Goal: Answer question/provide support: Share knowledge or assist other users

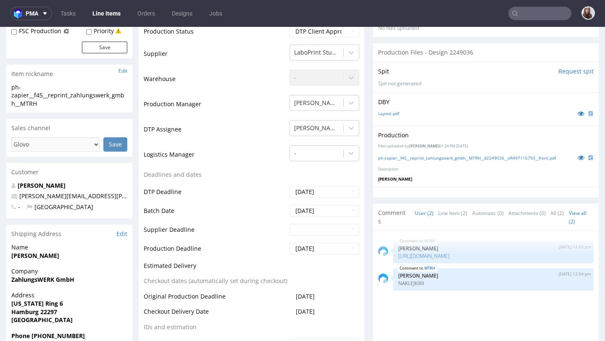
scroll to position [211, 0]
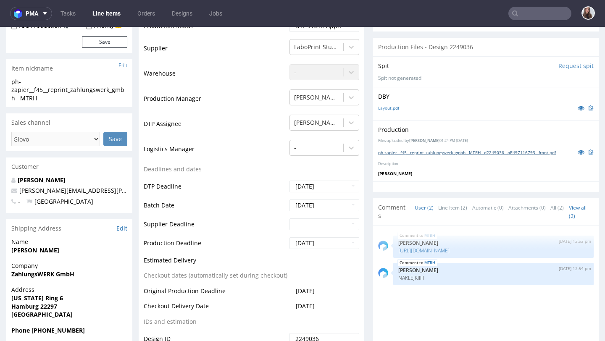
click at [394, 154] on link "ph-zapier__f45__reprint_zahlungswerk_gmbh__MTRH__d2249036__oR497116793__front.p…" at bounding box center [467, 153] width 178 height 6
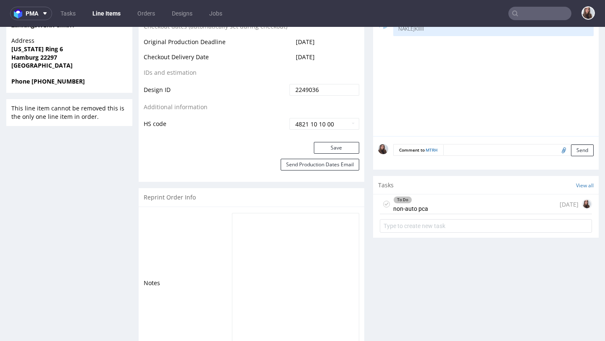
scroll to position [505, 0]
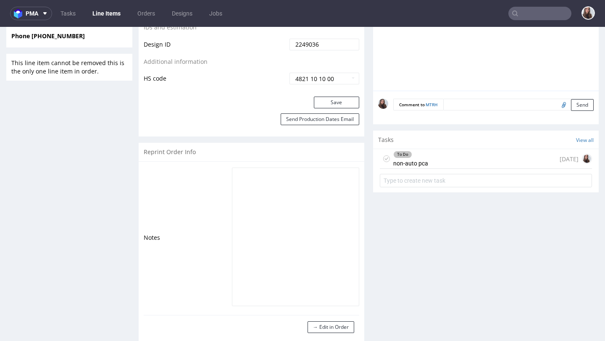
click at [416, 160] on div "To Do non-auto pca" at bounding box center [410, 158] width 35 height 19
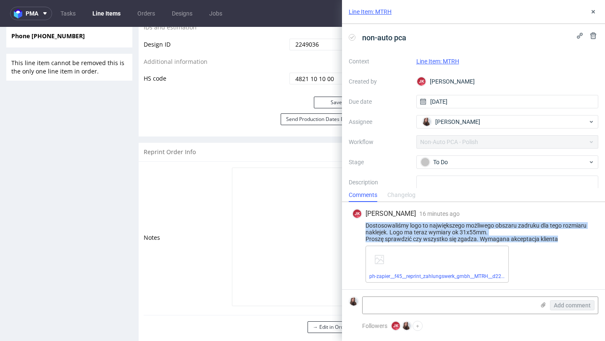
drag, startPoint x: 565, startPoint y: 238, endPoint x: 362, endPoint y: 223, distance: 203.0
click at [362, 223] on div "Dostosowaliśmy logo to największego możliwego obszaru zadruku dla tego rozmiaru…" at bounding box center [473, 232] width 243 height 20
copy div "Dostosowaliśmy logo to największego możliwego obszaru zadruku dla tego rozmiaru…"
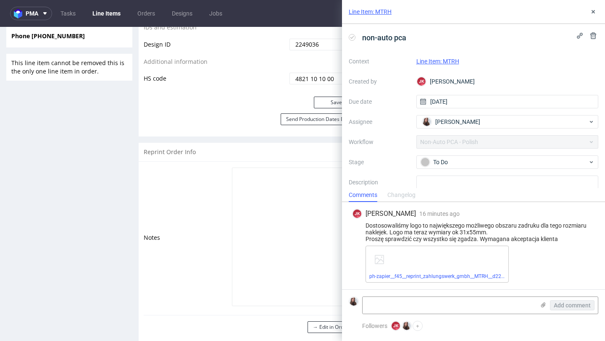
click at [532, 257] on div "ph-zapier__f45__reprint_zahlungswerk_gmbh__MTRH__d2249036__oR497116793__front.p…" at bounding box center [479, 264] width 229 height 37
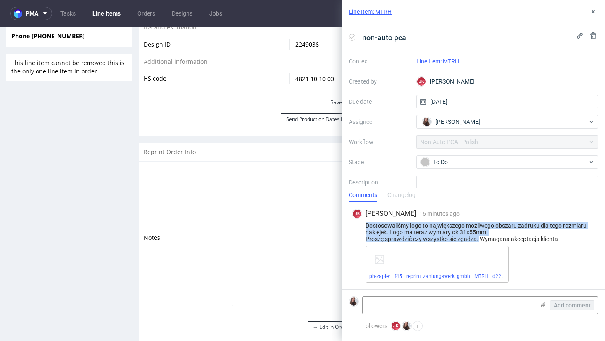
drag, startPoint x: 478, startPoint y: 239, endPoint x: 364, endPoint y: 228, distance: 114.0
click at [364, 228] on div "Dostosowaliśmy logo to największego możliwego obszaru zadruku dla tego rozmiaru…" at bounding box center [473, 232] width 243 height 20
copy div "Dostosowaliśmy logo to największego możliwego obszaru zadruku dla tego rozmiaru…"
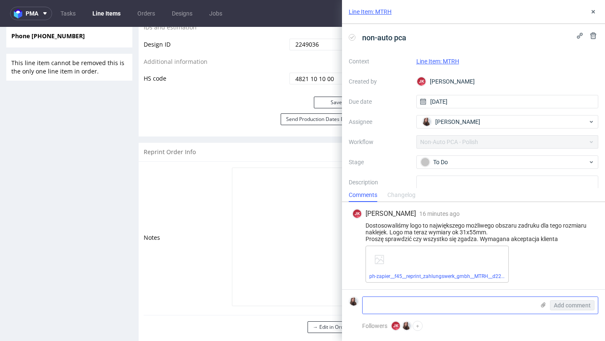
click at [391, 303] on textarea at bounding box center [448, 305] width 172 height 17
paste textarea "https://app-eu1.hubspot.com/contacts/25600958/record/0-5/225755890912?interacti…"
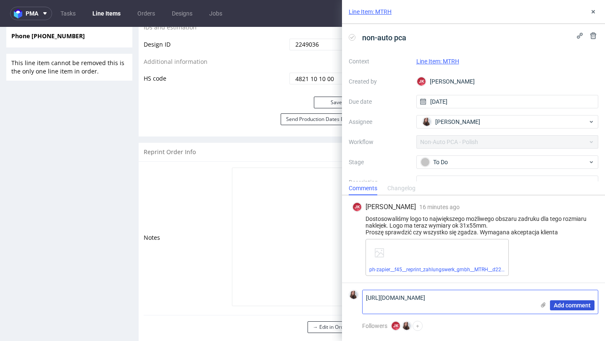
type textarea "[URL][DOMAIN_NAME]"
click at [571, 307] on span "Add comment" at bounding box center [572, 305] width 37 height 6
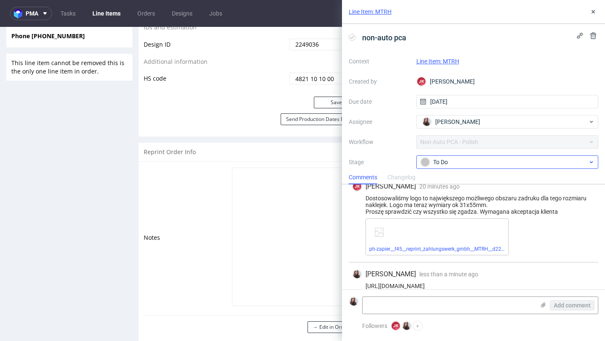
scroll to position [26, 0]
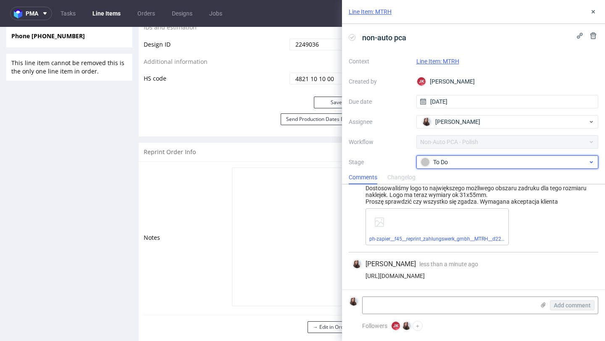
click at [515, 165] on div "To Do" at bounding box center [503, 161] width 167 height 9
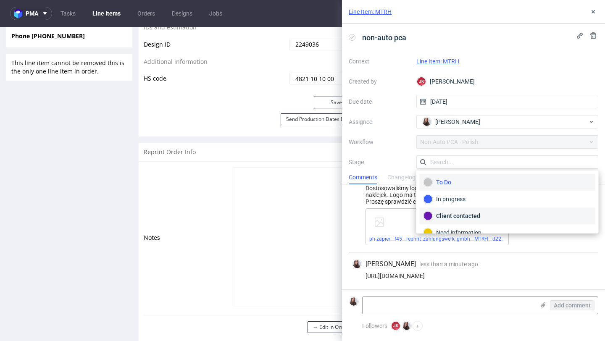
click at [470, 215] on div "Client contacted" at bounding box center [507, 215] width 168 height 9
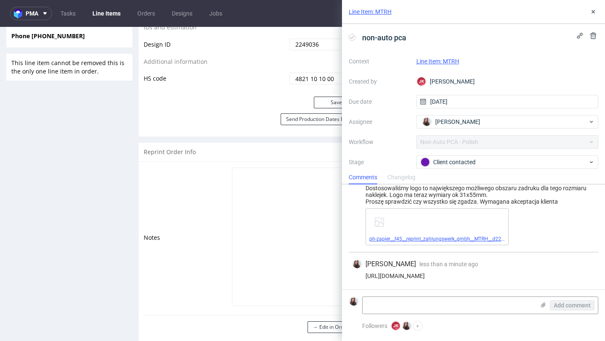
click at [419, 236] on link "ph-zapier__f45__reprint_zahlungswerk_gmbh__MTRH__d2249036__oR497116793__front.p…" at bounding box center [472, 239] width 207 height 6
click at [593, 11] on use at bounding box center [592, 11] width 3 height 3
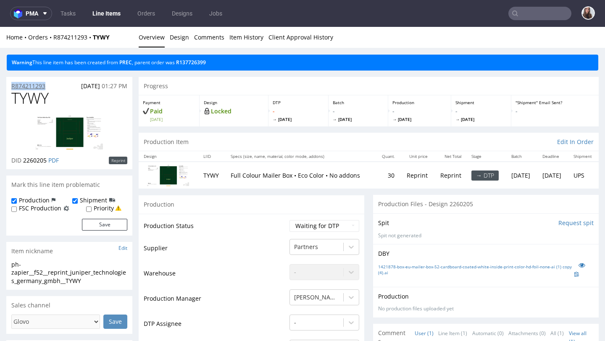
drag, startPoint x: 52, startPoint y: 86, endPoint x: 11, endPoint y: 85, distance: 41.2
click at [11, 85] on div "R874211293 02.10.2025 01:27 PM" at bounding box center [69, 83] width 126 height 13
copy p "R874211293"
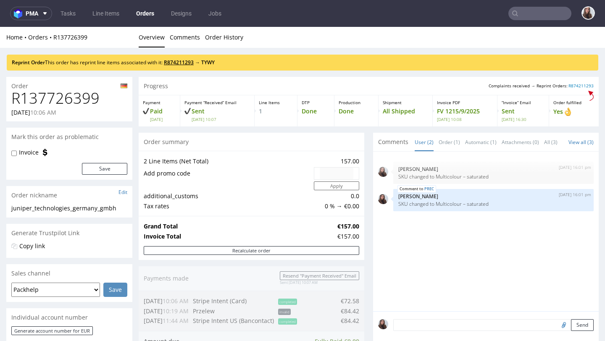
click at [189, 61] on link "R874211293" at bounding box center [179, 62] width 30 height 7
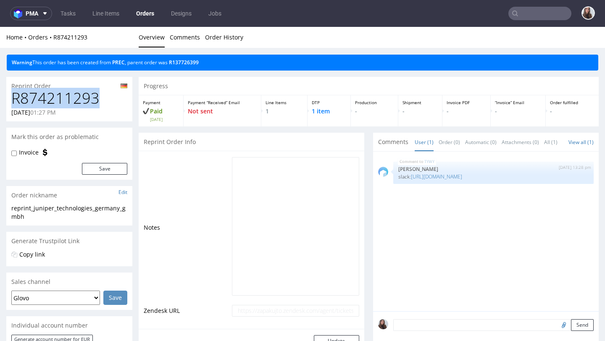
drag, startPoint x: 97, startPoint y: 100, endPoint x: 12, endPoint y: 100, distance: 85.3
click at [12, 100] on h1 "R874211293" at bounding box center [69, 98] width 116 height 17
copy h1 "R874211293"
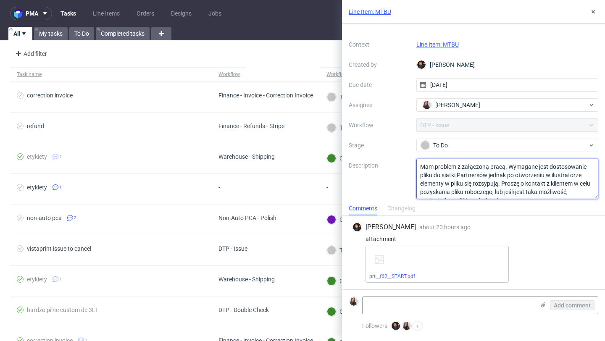
drag, startPoint x: 537, startPoint y: 192, endPoint x: 409, endPoint y: 157, distance: 132.2
click at [409, 157] on div "Context Line Item: MTBU Created by Dominik Grosicki Due date 01/10/2025 Assigne…" at bounding box center [473, 118] width 249 height 161
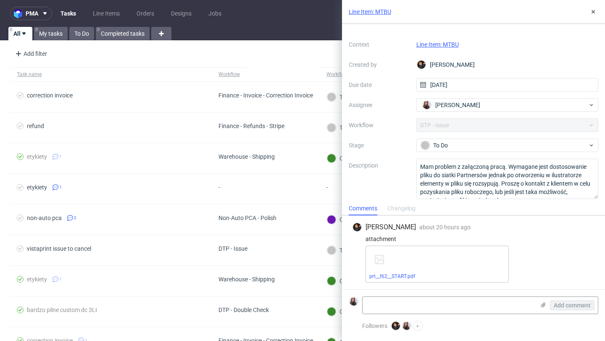
click at [442, 42] on link "Line Item: MTBU" at bounding box center [437, 44] width 42 height 7
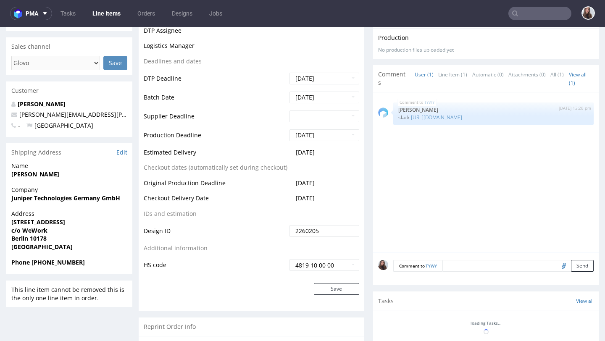
scroll to position [259, 0]
click at [456, 262] on textarea at bounding box center [517, 266] width 151 height 12
paste textarea "replace "[DOMAIN_NAME]" tagling with "[DOMAIN_NAME][URL]"?"
click at [468, 264] on textarea "WAŻNE: replace "[DOMAIN_NAME]" tagling with "[DOMAIN_NAME][URL]"?" at bounding box center [517, 266] width 151 height 12
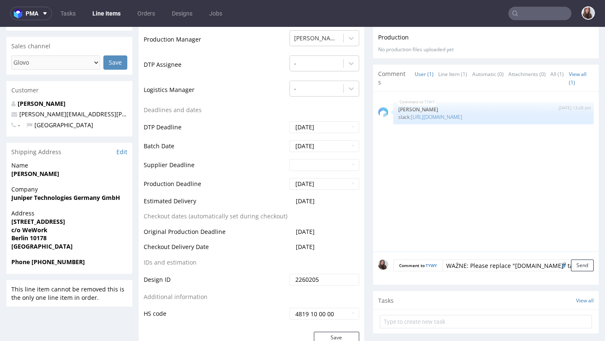
scroll to position [9, 0]
type textarea "WAŻNE: Please replace "[DOMAIN_NAME]" tagling with "[DOMAIN_NAME][URL]"?"
click at [571, 267] on button "Send" at bounding box center [582, 266] width 23 height 12
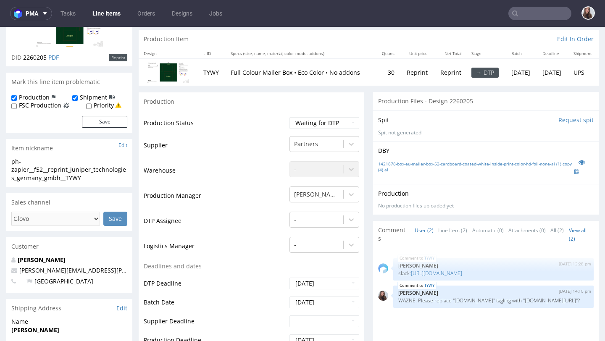
scroll to position [0, 0]
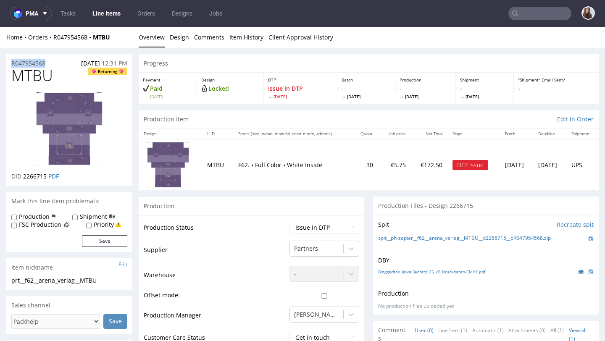
drag, startPoint x: 53, startPoint y: 63, endPoint x: 6, endPoint y: 63, distance: 46.6
click at [6, 63] on div "R047954568 26.09.2025 12:31 PM" at bounding box center [69, 60] width 126 height 13
copy p "R047954568"
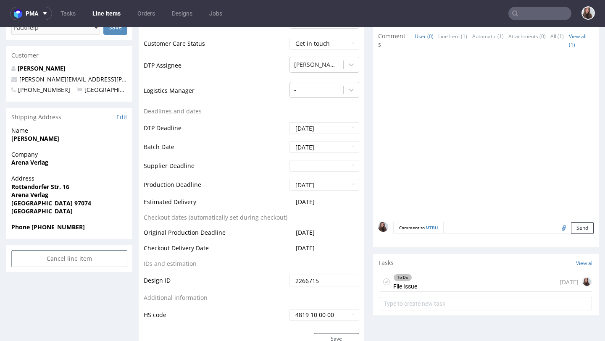
scroll to position [305, 0]
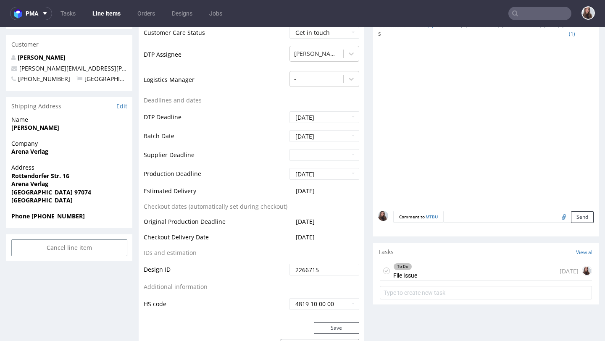
click at [427, 268] on div "To Do File Issue 1 day ago" at bounding box center [486, 271] width 212 height 20
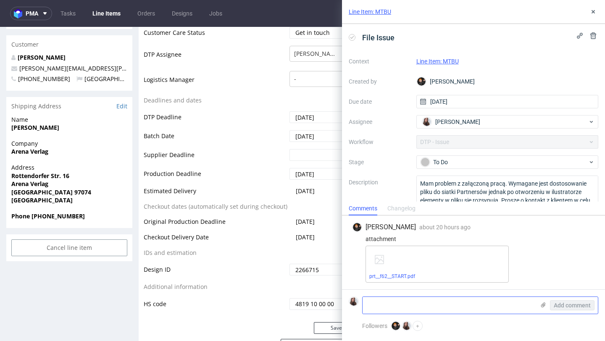
click at [412, 304] on textarea at bounding box center [448, 305] width 172 height 17
paste textarea "https://app-eu1.hubspot.com/contacts/25600958/record/0-5/240728016121/"
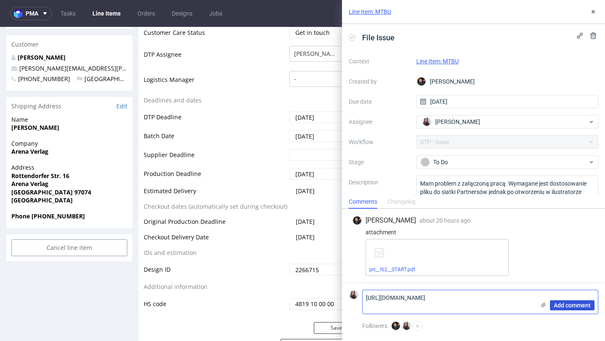
type textarea "https://app-eu1.hubspot.com/contacts/25600958/record/0-5/240728016121/"
click at [571, 303] on span "Add comment" at bounding box center [572, 305] width 37 height 6
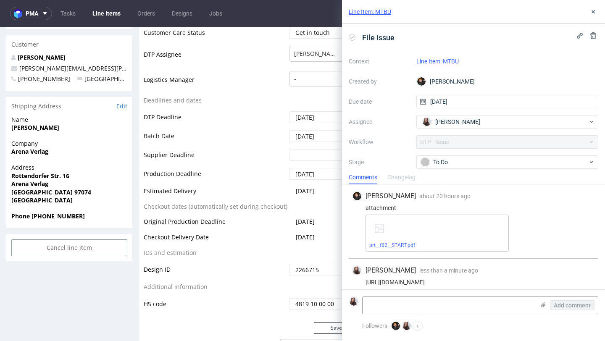
scroll to position [6, 0]
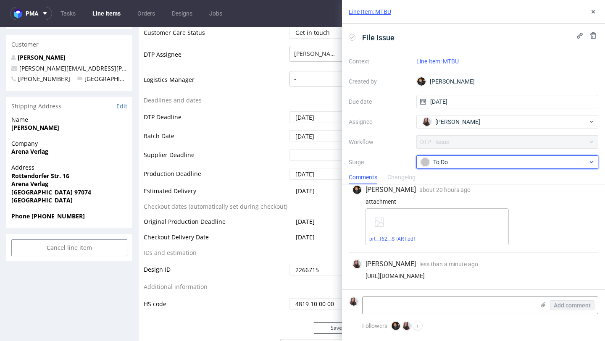
click at [503, 160] on div "To Do" at bounding box center [503, 161] width 167 height 9
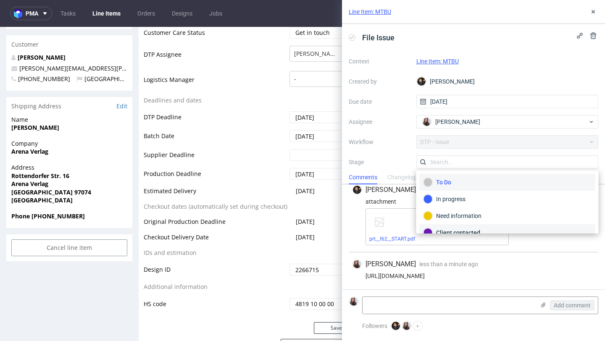
click at [467, 228] on div "Client contacted" at bounding box center [507, 232] width 168 height 9
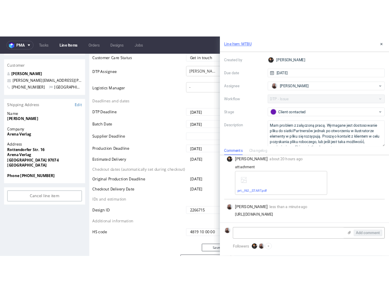
scroll to position [52, 0]
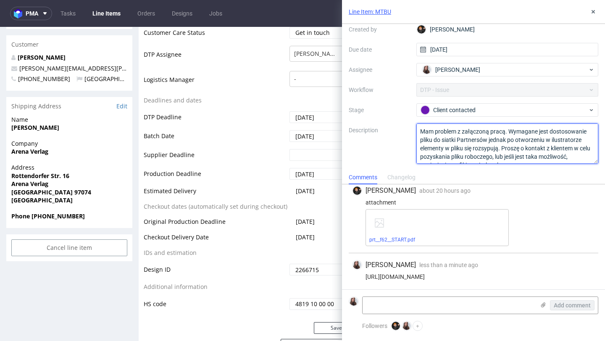
drag, startPoint x: 421, startPoint y: 130, endPoint x: 570, endPoint y: 171, distance: 153.8
click at [570, 171] on div "Line Item: MTBU File Issue Context Line Item: MTBU Created by Dominik Grosicki …" at bounding box center [473, 170] width 263 height 341
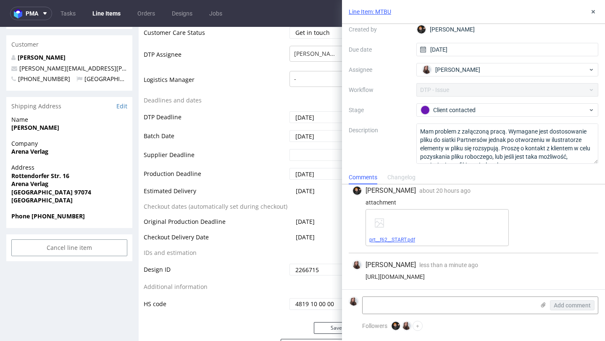
click at [396, 239] on link "prt__f62__START.pdf" at bounding box center [392, 240] width 46 height 6
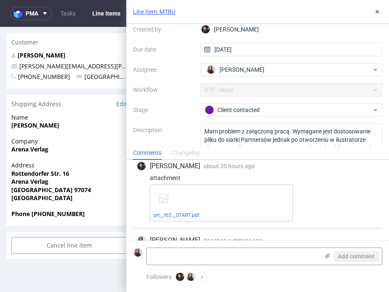
scroll to position [31, 0]
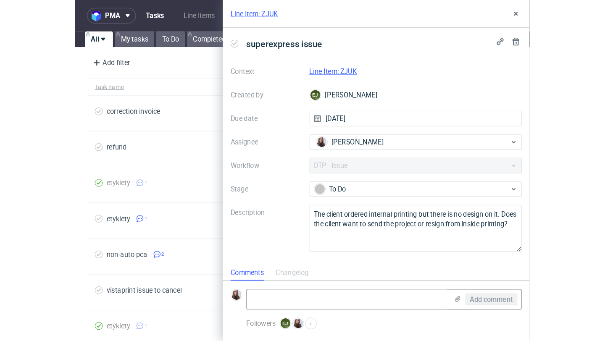
scroll to position [7, 0]
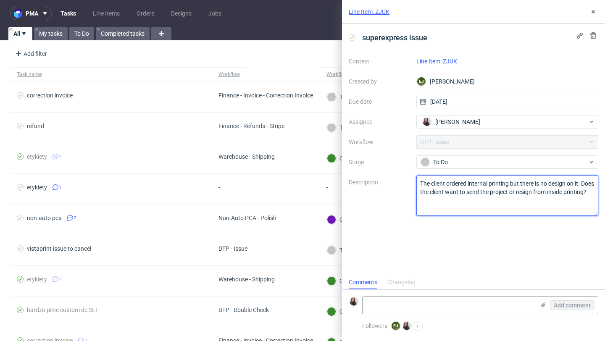
drag, startPoint x: 462, startPoint y: 199, endPoint x: 420, endPoint y: 182, distance: 45.6
click at [389, 182] on textarea "The client ordered internal printing but there is no design on it. Does the cli…" at bounding box center [507, 196] width 182 height 40
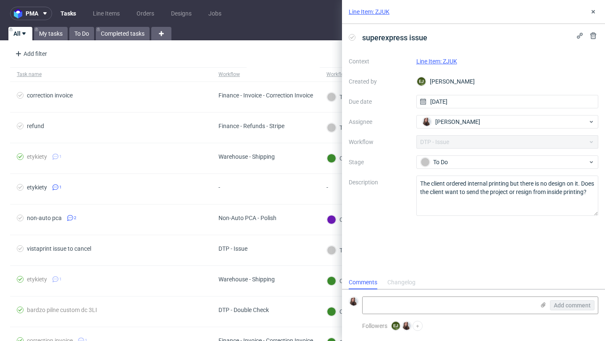
click at [389, 60] on link "Line Item: ZJUK" at bounding box center [436, 61] width 41 height 7
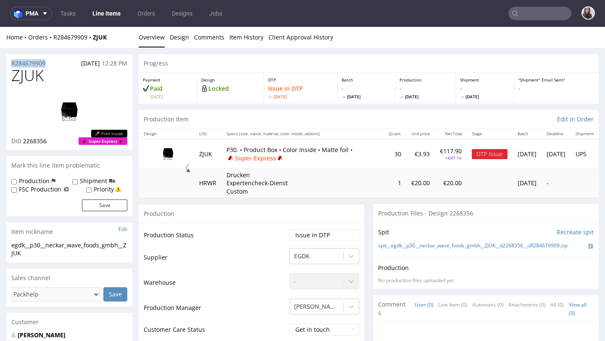
drag, startPoint x: 60, startPoint y: 63, endPoint x: 3, endPoint y: 63, distance: 56.7
copy p "R284679909"
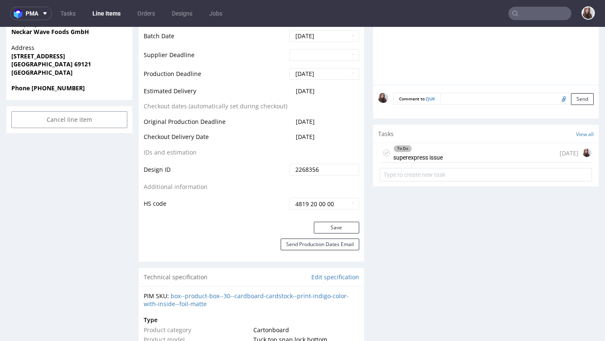
scroll to position [408, 0]
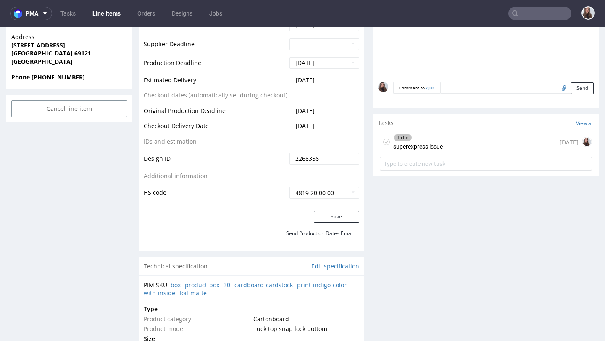
click at [444, 144] on div "To Do superexpress issue [DATE]" at bounding box center [486, 142] width 212 height 20
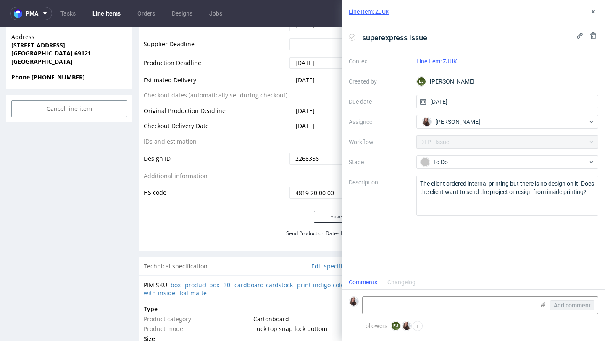
scroll to position [7, 0]
click at [590, 13] on icon at bounding box center [593, 11] width 7 height 7
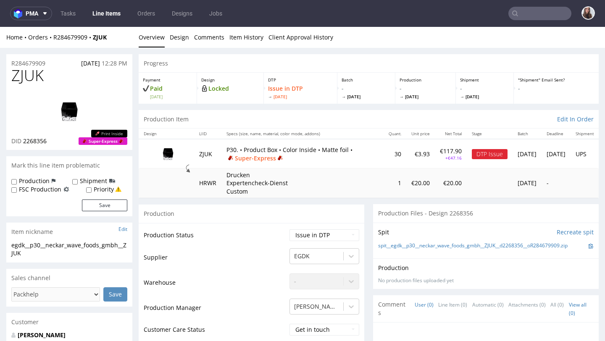
click at [67, 105] on img at bounding box center [69, 111] width 67 height 38
click at [183, 41] on link "Design" at bounding box center [179, 37] width 19 height 21
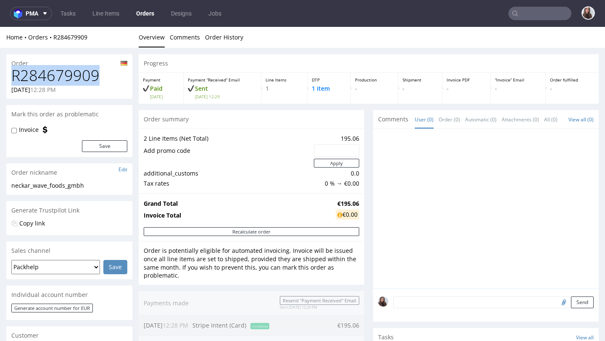
drag, startPoint x: 110, startPoint y: 78, endPoint x: 8, endPoint y: 74, distance: 102.1
click at [8, 74] on div "R284679909 01.10.2025 12:28 PM" at bounding box center [69, 82] width 126 height 31
copy h1 "R284679909"
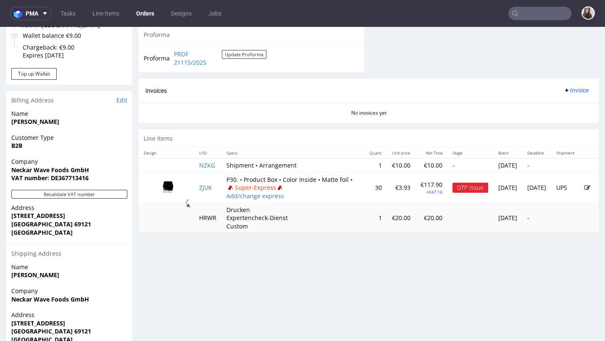
scroll to position [388, 0]
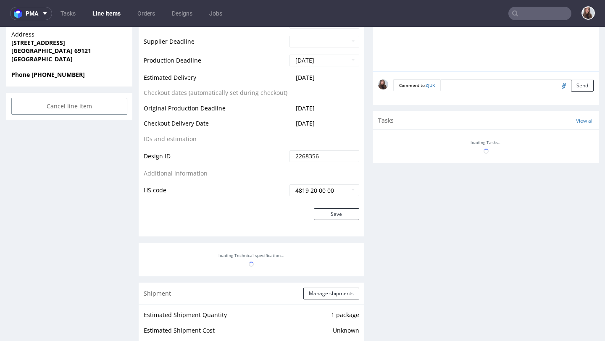
scroll to position [418, 0]
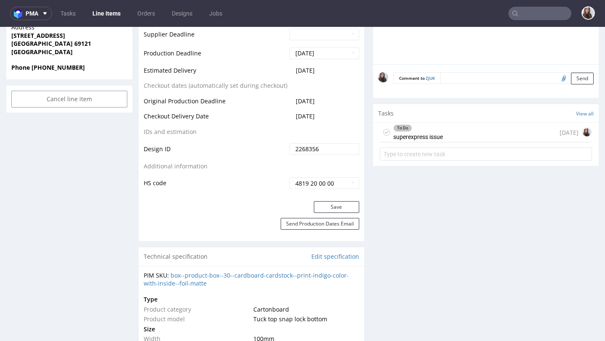
click at [436, 142] on div "To Do superexpress issue" at bounding box center [418, 132] width 50 height 19
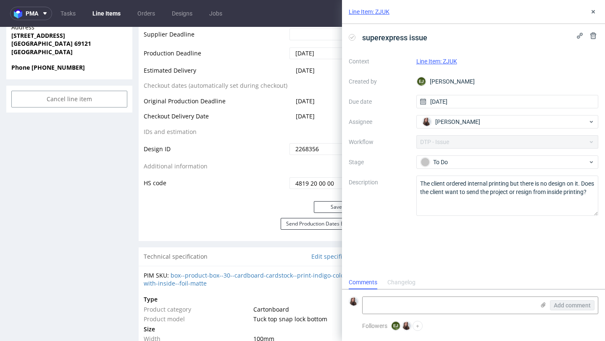
scroll to position [7, 0]
click at [390, 302] on textarea at bounding box center [448, 305] width 172 height 17
paste textarea "https://app-eu1.hubspot.com/contacts/25600958/record/0-5/239565526202/"
type textarea "https://app-eu1.hubspot.com/contacts/25600958/record/0-5/239565526202/"
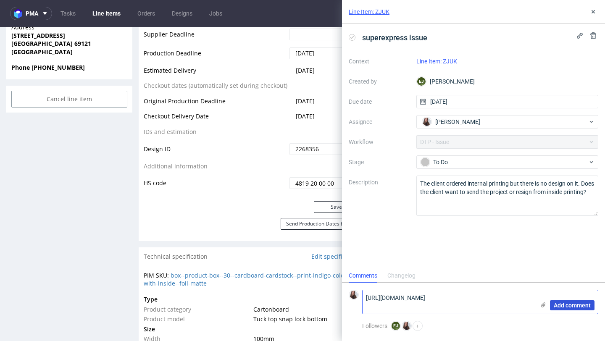
click at [565, 306] on span "Add comment" at bounding box center [572, 305] width 37 height 6
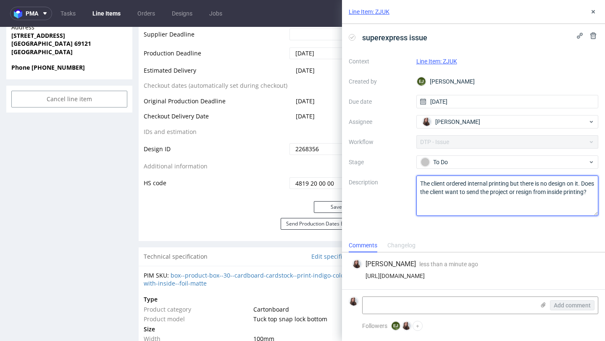
drag, startPoint x: 474, startPoint y: 197, endPoint x: 418, endPoint y: 180, distance: 57.9
click at [418, 180] on textarea "The client ordered internal printing but there is no design on it. Does the cli…" at bounding box center [507, 196] width 182 height 40
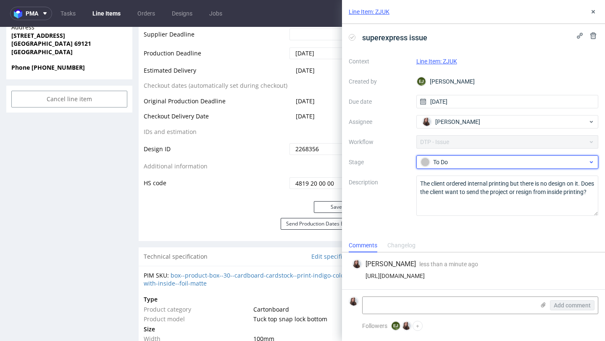
click at [478, 165] on div "To Do" at bounding box center [503, 161] width 167 height 9
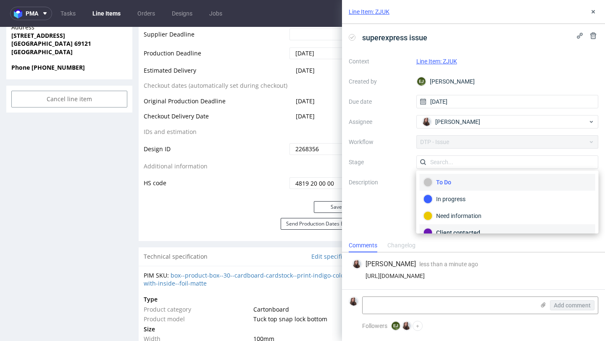
click at [456, 232] on div "Client contacted" at bounding box center [507, 232] width 168 height 9
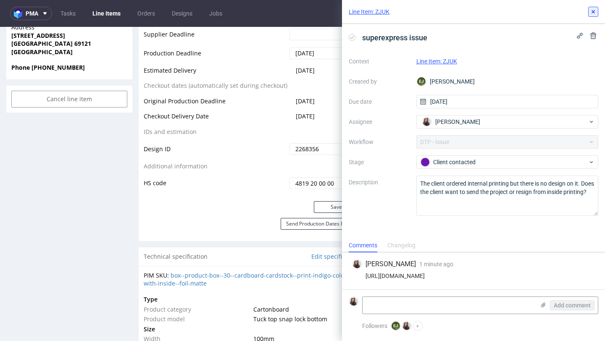
click at [591, 14] on icon at bounding box center [593, 11] width 7 height 7
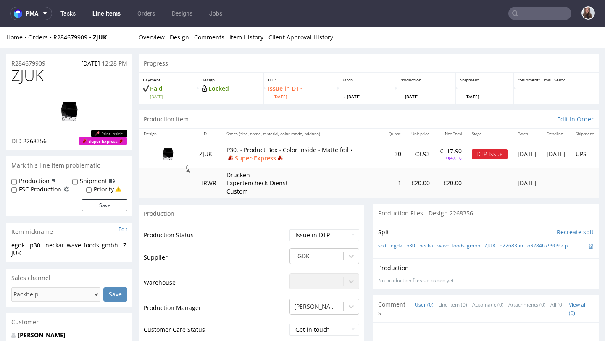
click at [67, 15] on link "Tasks" at bounding box center [67, 13] width 25 height 13
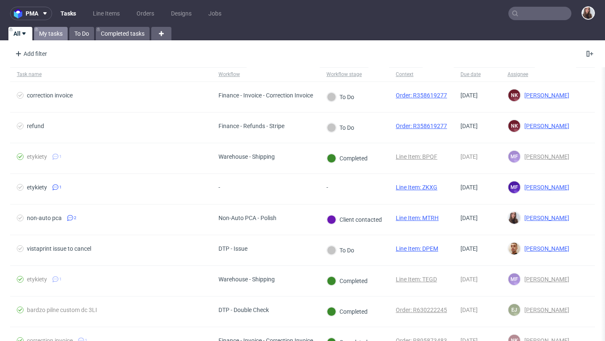
click at [55, 33] on link "My tasks" at bounding box center [51, 33] width 34 height 13
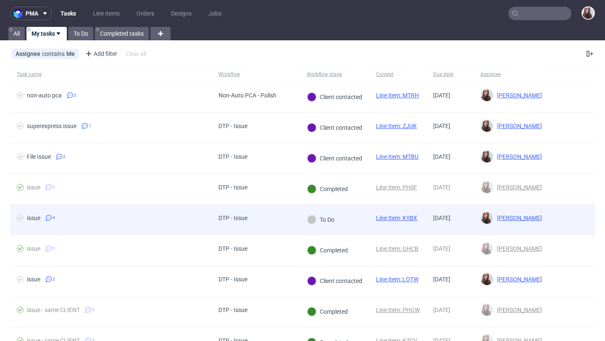
click at [254, 222] on div "DTP - Issue" at bounding box center [233, 220] width 42 height 30
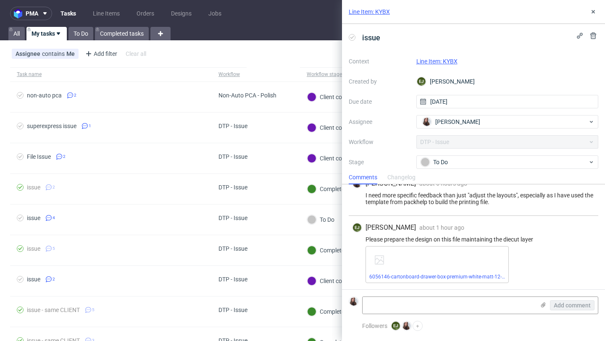
scroll to position [88, 0]
drag, startPoint x: 539, startPoint y: 237, endPoint x: 364, endPoint y: 239, distance: 175.1
click at [364, 239] on div "Please prepare the design on this file maintaining the diecut layer" at bounding box center [473, 239] width 243 height 7
copy div "Please prepare the design on this file maintaining the diecut layer"
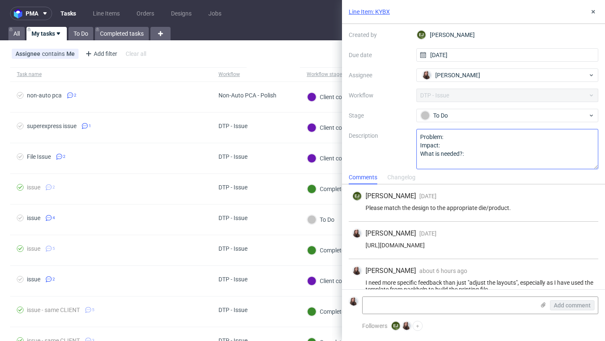
scroll to position [50, 0]
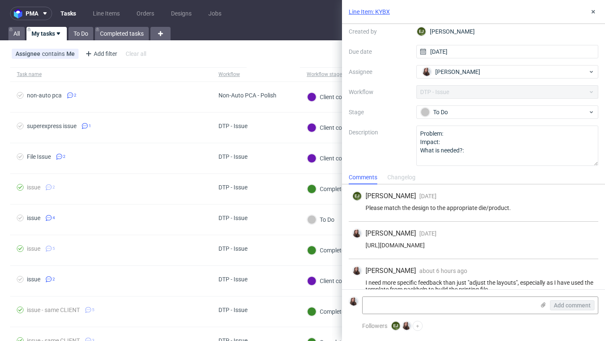
drag, startPoint x: 587, startPoint y: 245, endPoint x: 366, endPoint y: 245, distance: 221.3
click at [366, 245] on div "https://app-eu1.hubspot.com/contacts/25600958/record/0-5/239573211339/" at bounding box center [473, 245] width 243 height 7
copy div "https://app-eu1.hubspot.com/contacts/25600958/record/0-5/239573211339/"
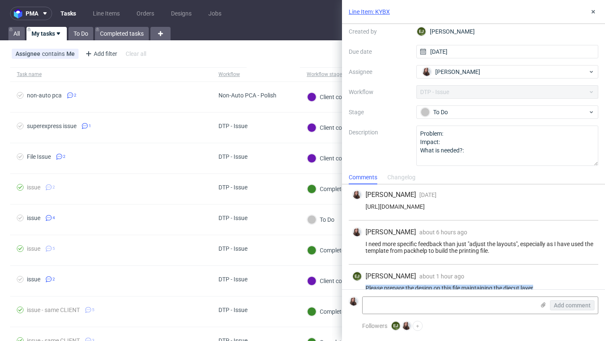
scroll to position [88, 0]
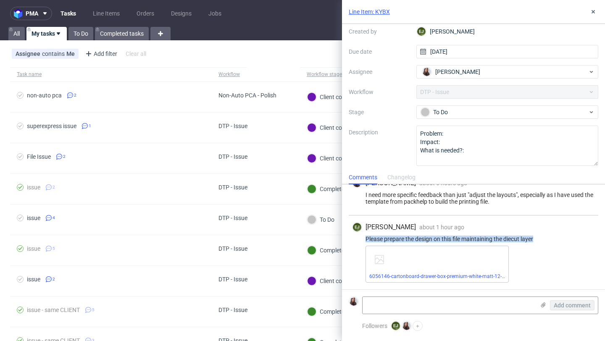
drag, startPoint x: 542, startPoint y: 243, endPoint x: 357, endPoint y: 234, distance: 185.4
click at [357, 234] on div "EJ Elżbieta Jelińska about 1 hour ago 2nd Oct 2025, 13:13 Please prepare the de…" at bounding box center [473, 252] width 249 height 74
copy div "Please prepare the design on this file maintaining the diecut layer"
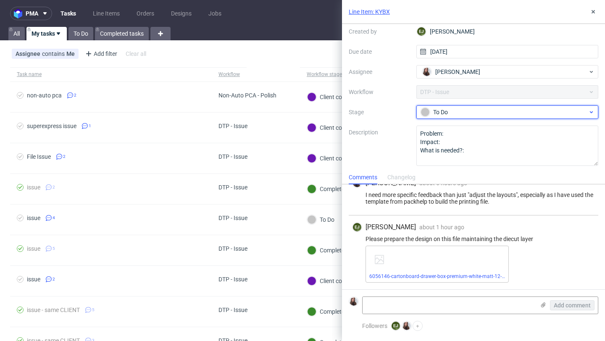
click at [467, 110] on div "To Do" at bounding box center [503, 112] width 167 height 9
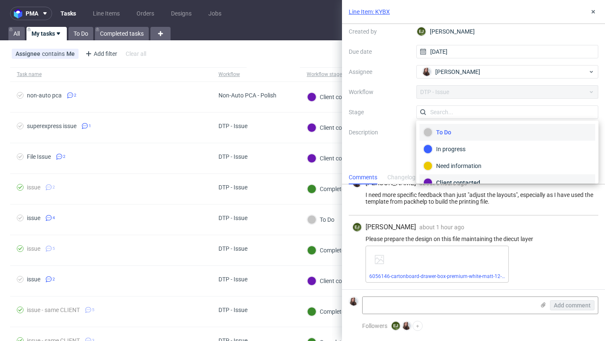
click at [450, 178] on div "Client contacted" at bounding box center [508, 182] width 176 height 17
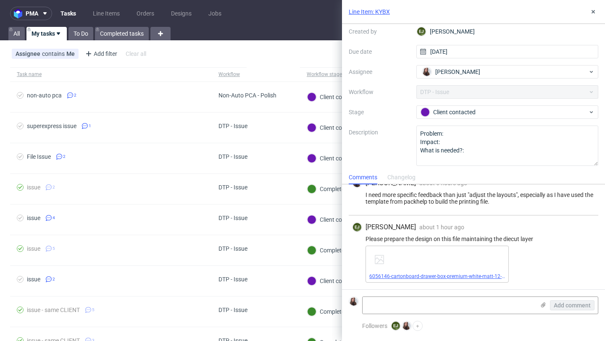
click at [463, 277] on link "6056146-cartonboard-drawer-box-premium-white-matt-12-x-12-x-5.pdf" at bounding box center [448, 276] width 159 height 6
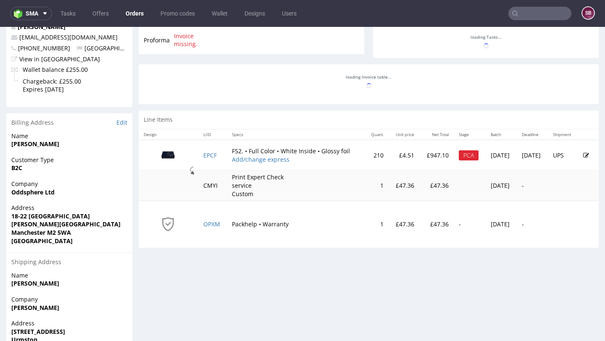
scroll to position [330, 0]
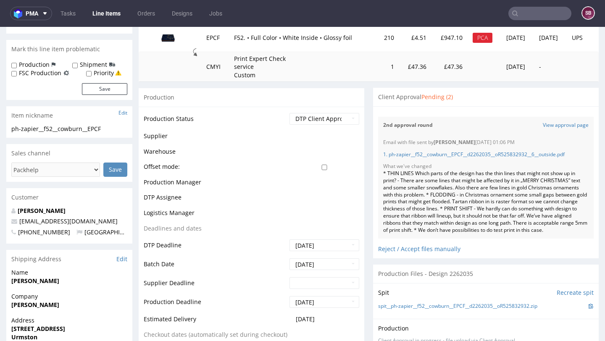
scroll to position [196, 0]
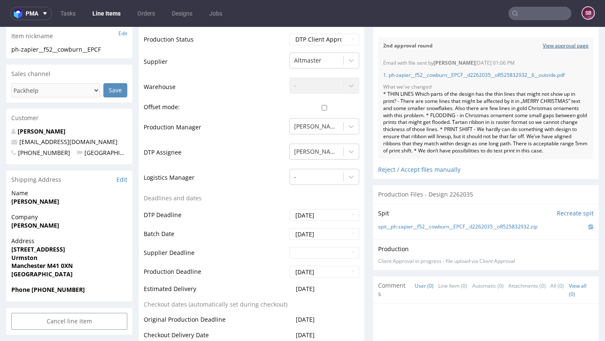
click at [564, 43] on link "View approval page" at bounding box center [566, 45] width 46 height 7
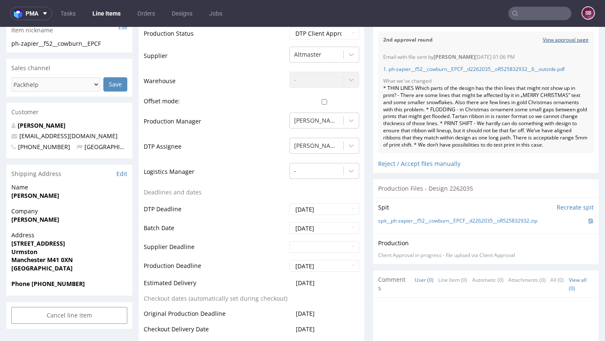
scroll to position [0, 0]
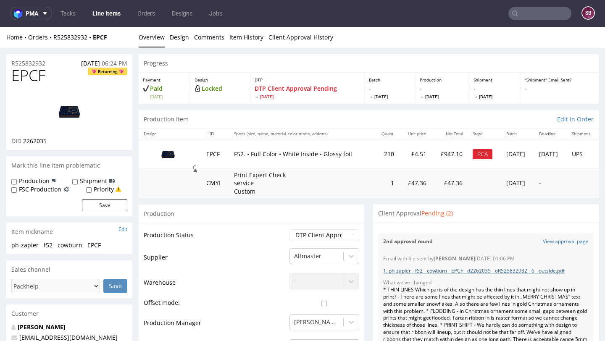
click at [453, 273] on link "1. ph-zapier__f52__cowburn__EPCF__d2262035__oR525832932__6__outside.pdf" at bounding box center [473, 270] width 181 height 7
click at [552, 241] on link "View approval page" at bounding box center [566, 241] width 46 height 7
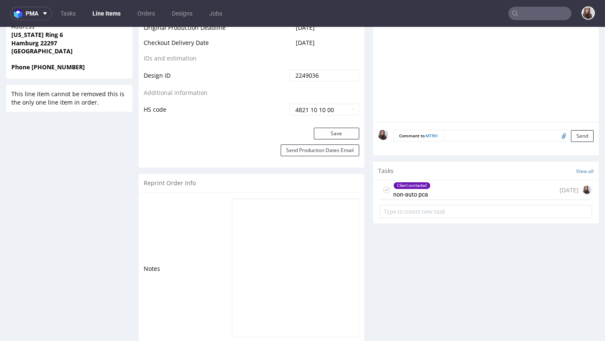
scroll to position [491, 0]
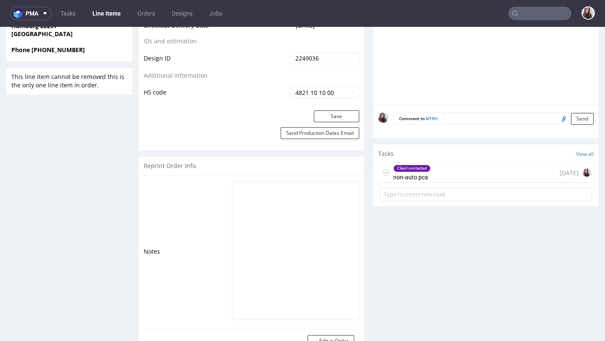
click at [415, 173] on div "Client contacted non-auto pca" at bounding box center [411, 172] width 37 height 19
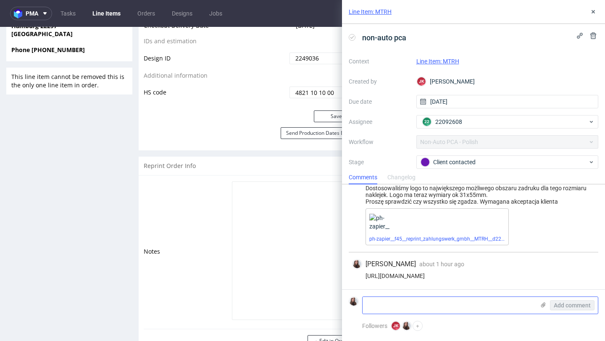
scroll to position [26, 0]
click at [395, 305] on textarea at bounding box center [448, 305] width 172 height 17
paste textarea "thank you for sending the updated design. I have reviewed it and everything loo…"
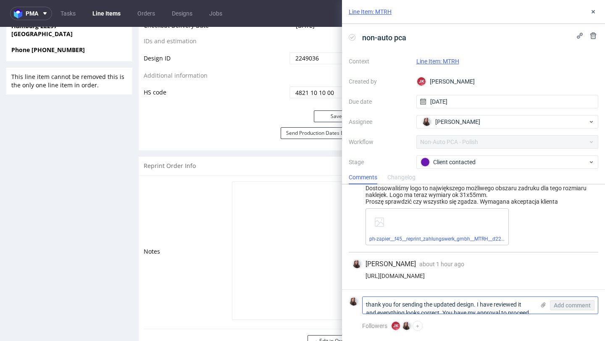
scroll to position [0, 0]
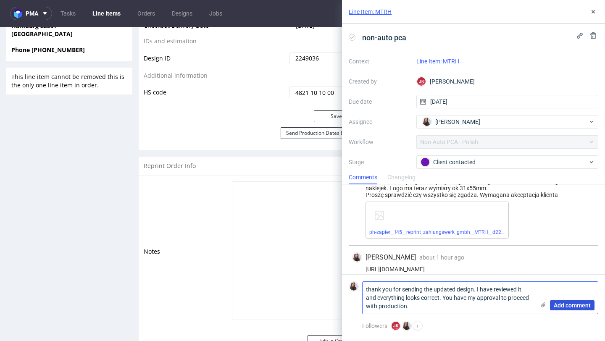
type textarea "thank you for sending the updated design. I have reviewed it and everything loo…"
click at [553, 302] on button "Add comment" at bounding box center [572, 305] width 45 height 10
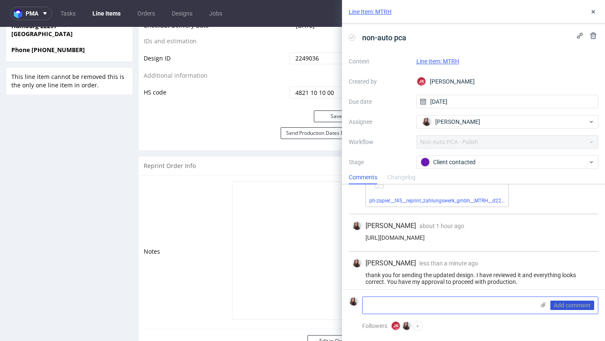
scroll to position [71, 0]
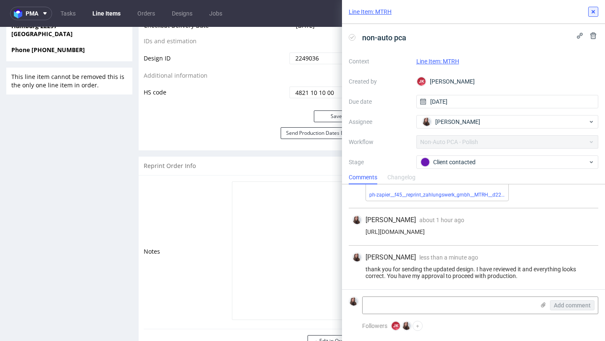
click at [593, 13] on icon at bounding box center [593, 11] width 7 height 7
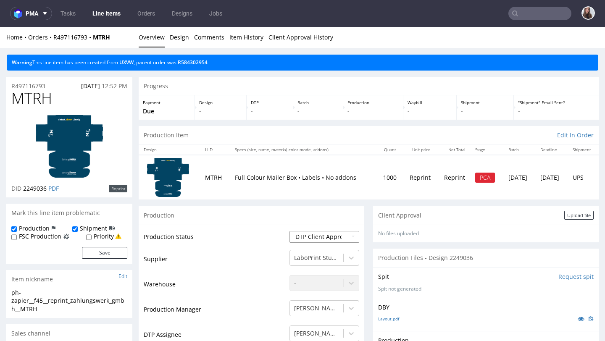
click at [307, 234] on select "Waiting for Artwork Waiting for Diecut Waiting for Mockup Waiting for DTP Waiti…" at bounding box center [324, 237] width 70 height 12
select select "back_for_dtp"
click at [289, 231] on select "Waiting for Artwork Waiting for Diecut Waiting for Mockup Waiting for DTP Waiti…" at bounding box center [324, 237] width 70 height 12
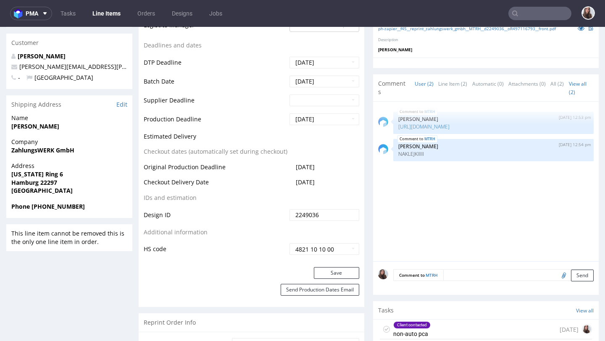
scroll to position [346, 0]
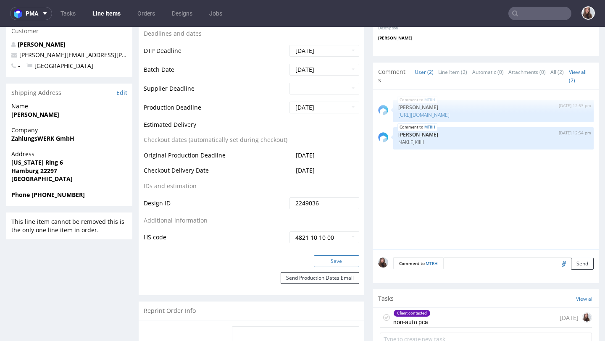
click at [336, 259] on button "Save" at bounding box center [336, 261] width 45 height 12
click at [415, 313] on div "Client contacted" at bounding box center [412, 313] width 37 height 7
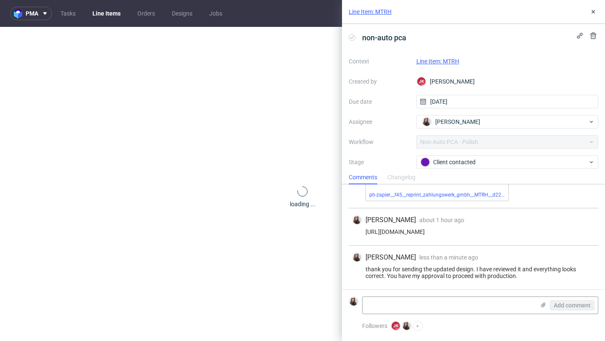
scroll to position [341, 0]
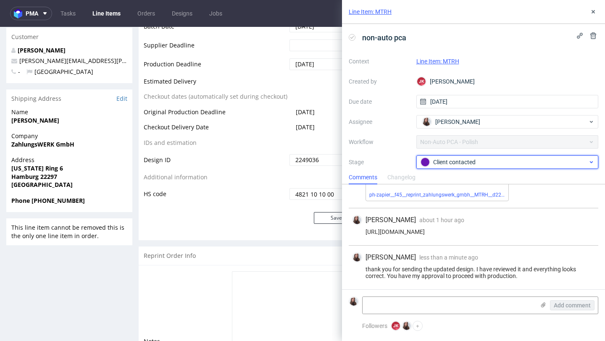
click at [458, 157] on span "Client contacted" at bounding box center [504, 162] width 168 height 10
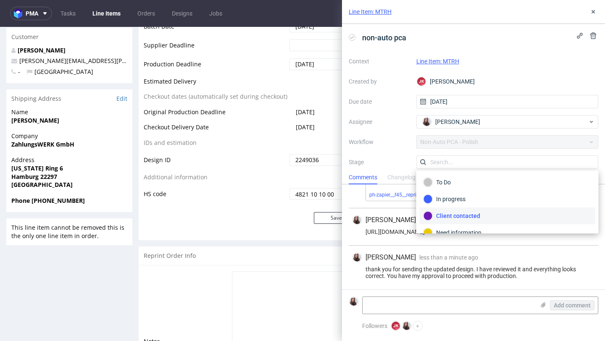
scroll to position [45, 0]
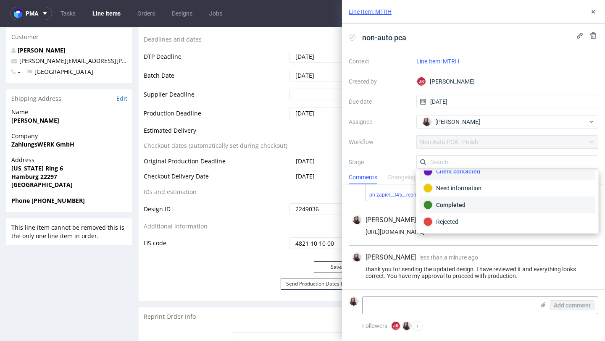
click at [454, 208] on div "Completed" at bounding box center [507, 204] width 168 height 9
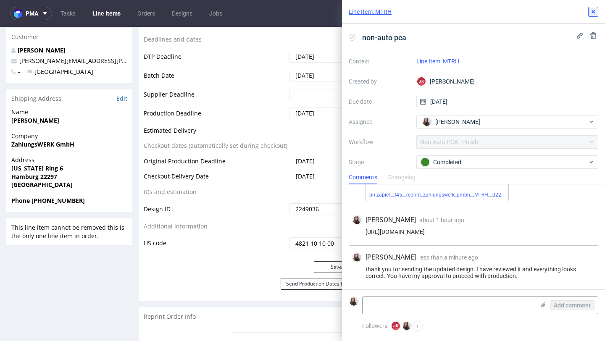
click at [593, 14] on icon at bounding box center [593, 11] width 7 height 7
